Goal: Task Accomplishment & Management: Use online tool/utility

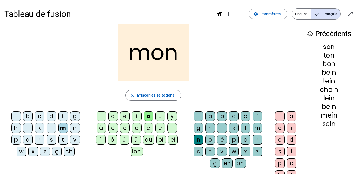
click at [15, 139] on div "p" at bounding box center [16, 140] width 10 height 10
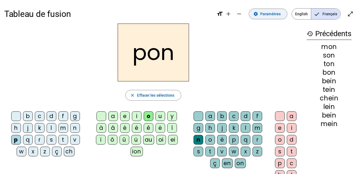
click at [267, 14] on span "Paramètres" at bounding box center [270, 14] width 20 height 6
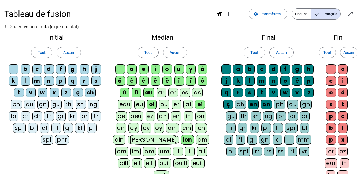
click at [181, 140] on div "ion" at bounding box center [187, 140] width 13 height 10
click at [124, 104] on div "eau" at bounding box center [125, 105] width 15 height 10
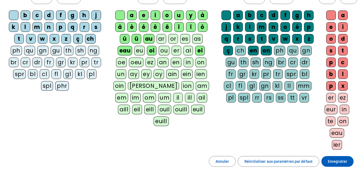
scroll to position [54, 0]
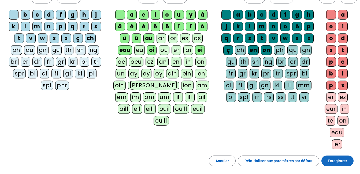
click at [334, 162] on span "Enregistrer" at bounding box center [337, 161] width 19 height 6
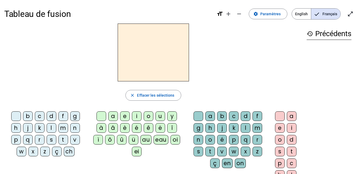
click at [27, 138] on div "q" at bounding box center [28, 140] width 10 height 10
click at [20, 139] on div "p" at bounding box center [16, 140] width 10 height 10
click at [162, 138] on div "eau" at bounding box center [161, 140] width 15 height 10
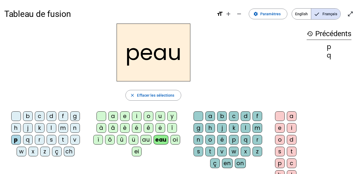
click at [28, 116] on div "b" at bounding box center [28, 117] width 10 height 10
click at [52, 139] on div "s" at bounding box center [52, 140] width 10 height 10
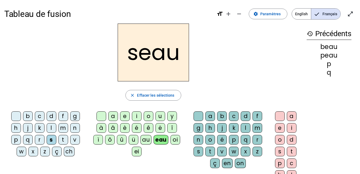
click at [74, 139] on div "v" at bounding box center [75, 140] width 10 height 10
click at [17, 117] on div at bounding box center [16, 117] width 10 height 10
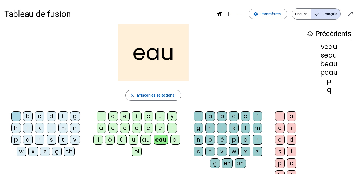
click at [145, 142] on div "au" at bounding box center [145, 140] width 11 height 10
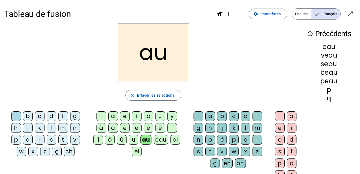
click at [246, 151] on div "x" at bounding box center [246, 152] width 10 height 10
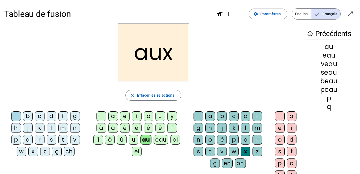
click at [63, 138] on div "t" at bounding box center [63, 140] width 10 height 10
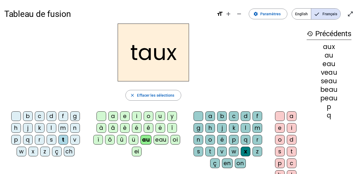
click at [63, 129] on div "m" at bounding box center [63, 128] width 10 height 10
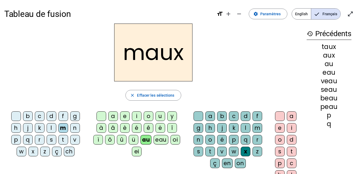
click at [62, 118] on div "f" at bounding box center [63, 117] width 10 height 10
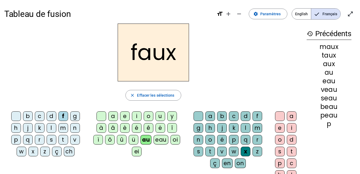
click at [17, 128] on div "h" at bounding box center [16, 128] width 10 height 10
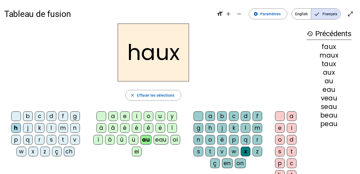
click at [75, 137] on div "v" at bounding box center [75, 140] width 10 height 10
